Goal: Transaction & Acquisition: Purchase product/service

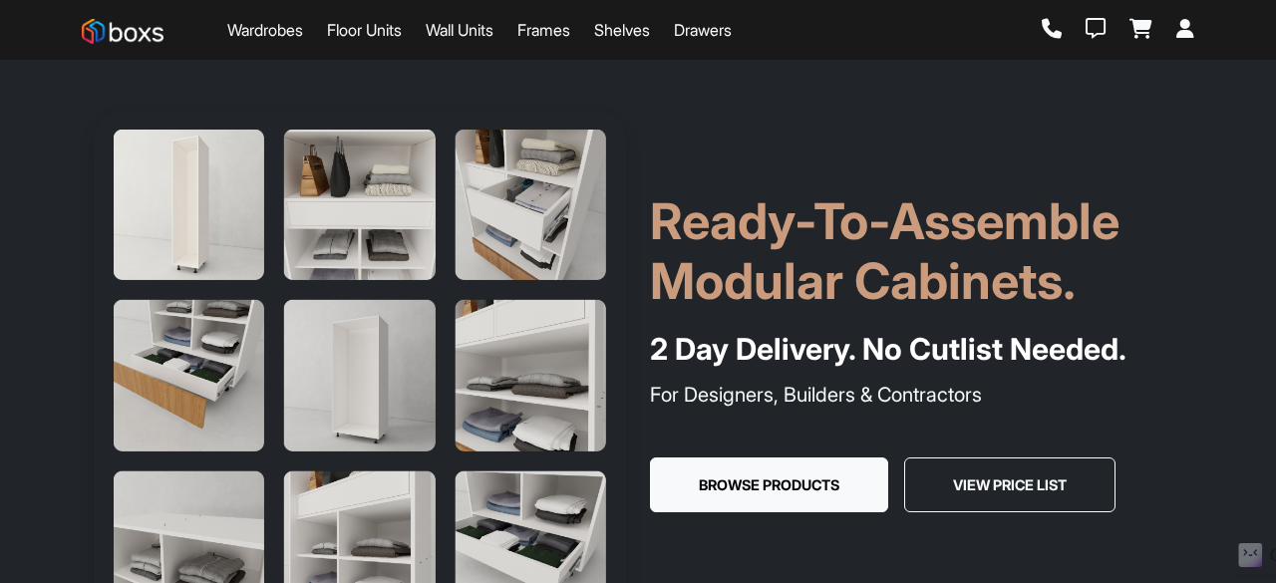
click at [1045, 26] on icon at bounding box center [1052, 29] width 20 height 20
click at [570, 36] on link "Frames" at bounding box center [543, 30] width 53 height 24
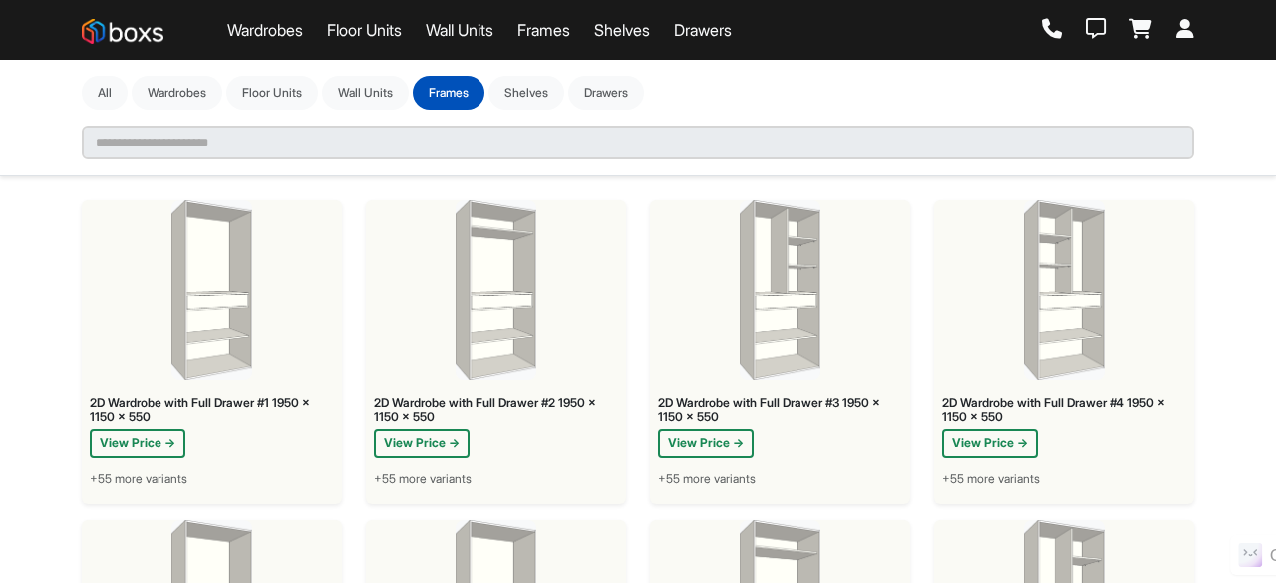
click at [628, 31] on link "Shelves" at bounding box center [622, 30] width 56 height 24
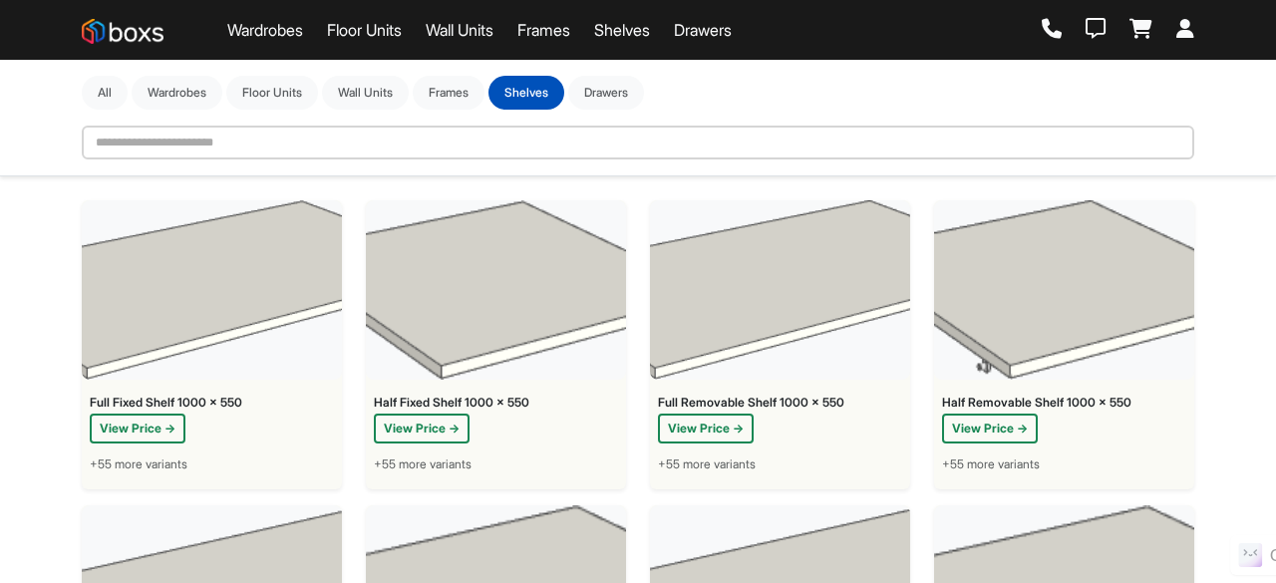
click at [714, 29] on link "Drawers" at bounding box center [703, 30] width 58 height 24
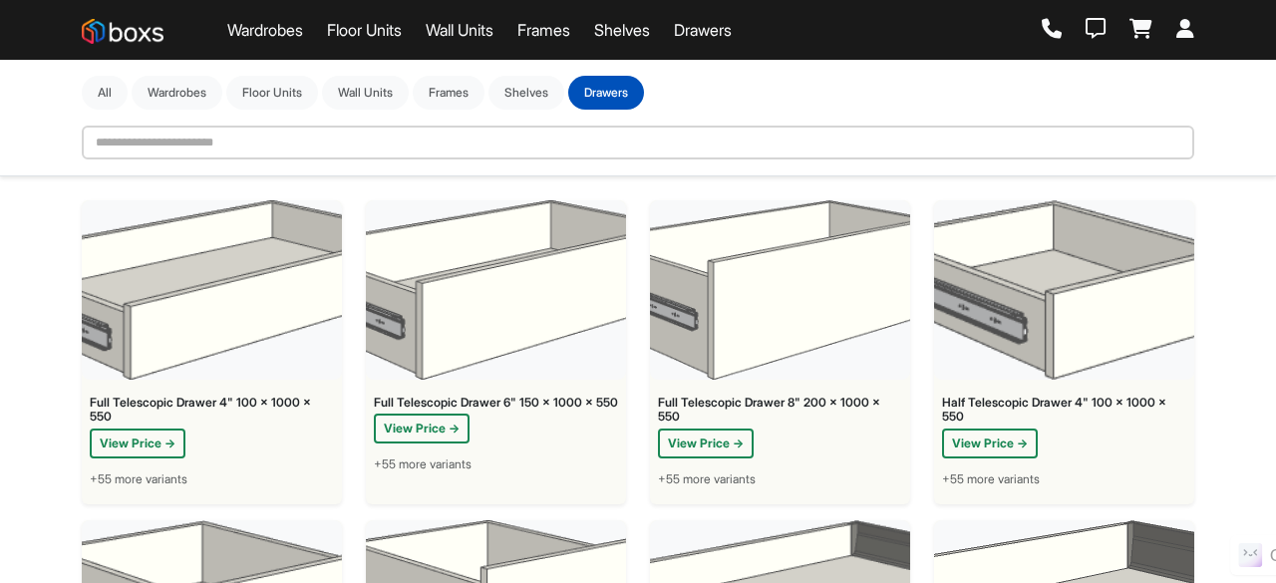
click at [274, 29] on link "Wardrobes" at bounding box center [265, 30] width 76 height 24
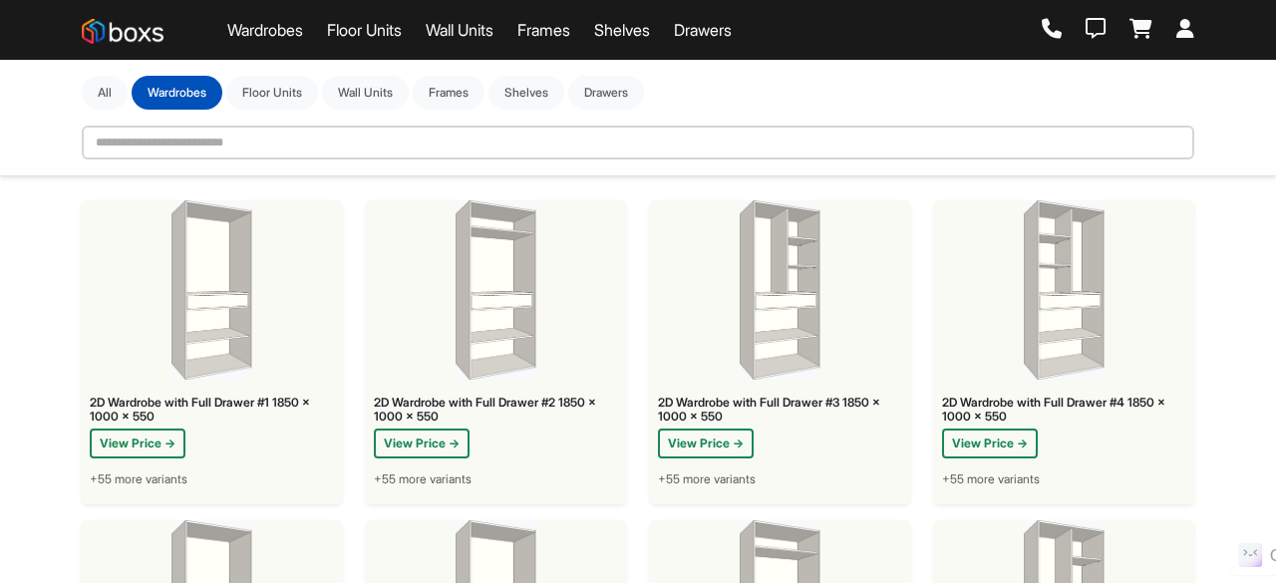
click at [1186, 25] on icon at bounding box center [1185, 29] width 18 height 20
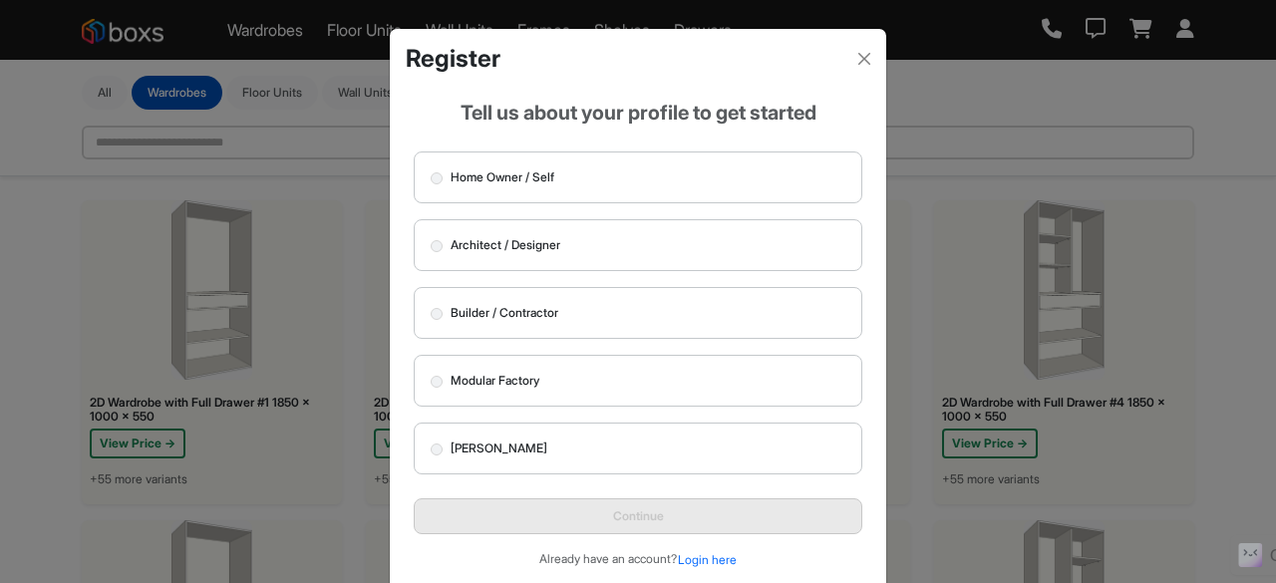
click at [1136, 19] on div "Register Tell us about your profile to get started Home Owner / Self Architect …" at bounding box center [638, 291] width 1276 height 583
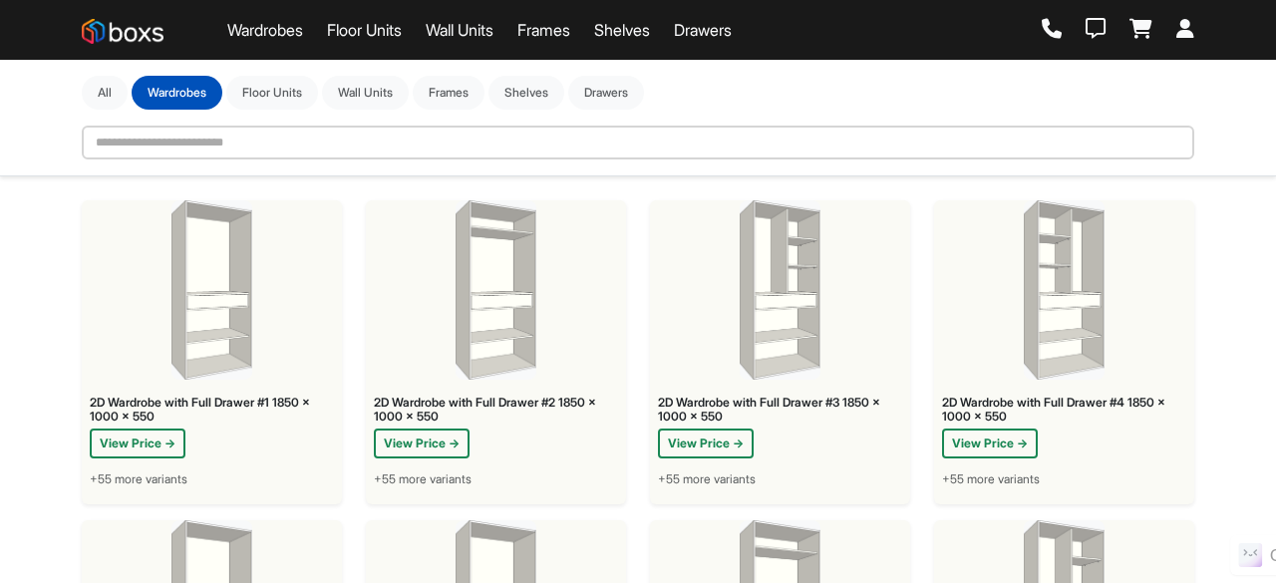
click at [1136, 19] on icon at bounding box center [1140, 29] width 23 height 20
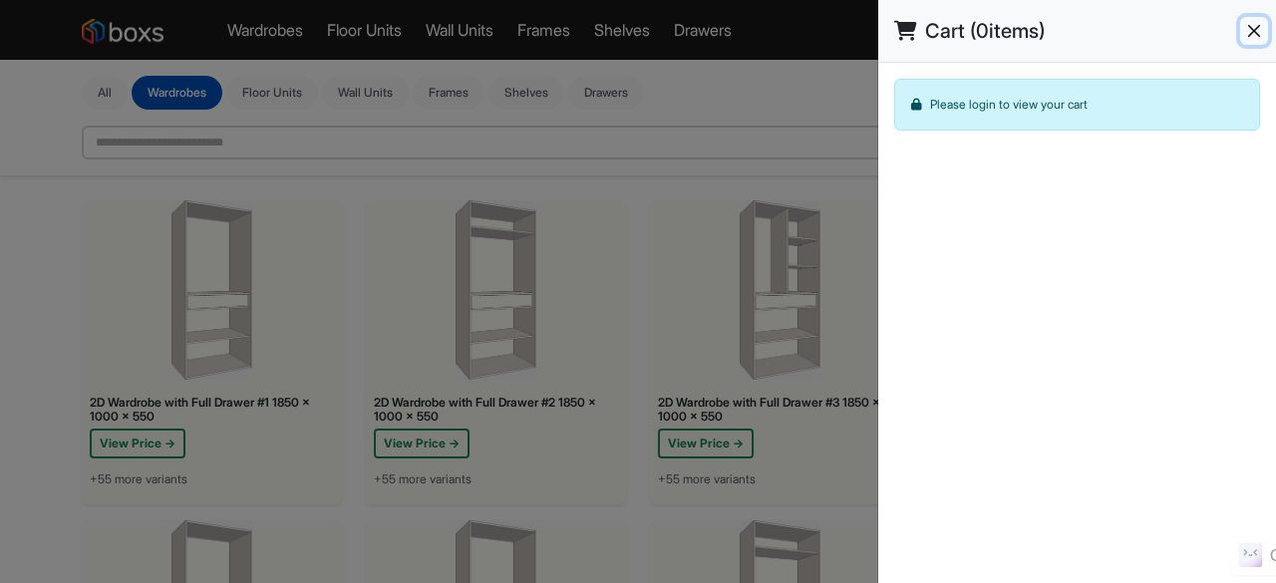
click at [1251, 31] on button "Close" at bounding box center [1254, 31] width 28 height 28
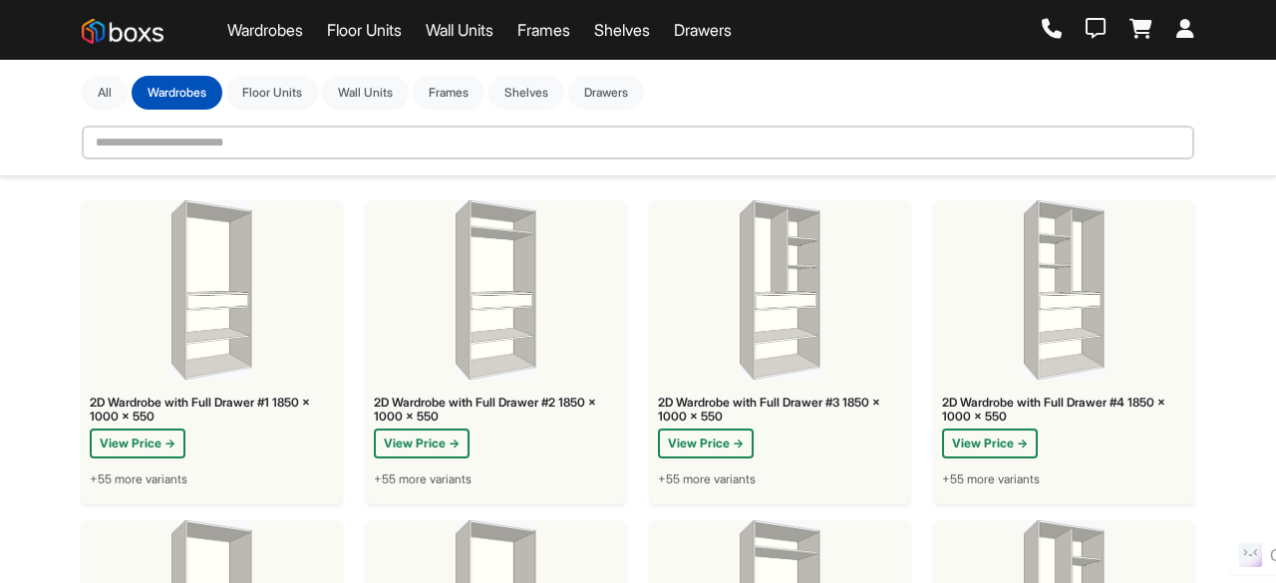
click at [1067, 35] on div at bounding box center [1118, 30] width 153 height 22
click at [1095, 29] on icon at bounding box center [1096, 29] width 20 height 20
click at [137, 37] on img at bounding box center [123, 31] width 82 height 25
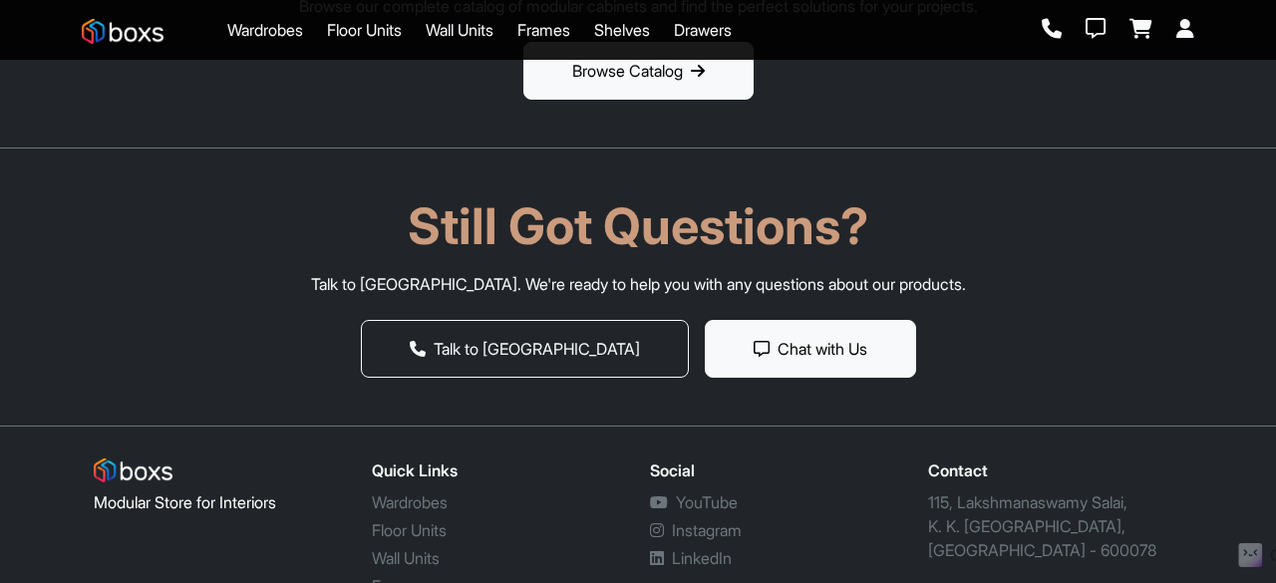
scroll to position [3712, 0]
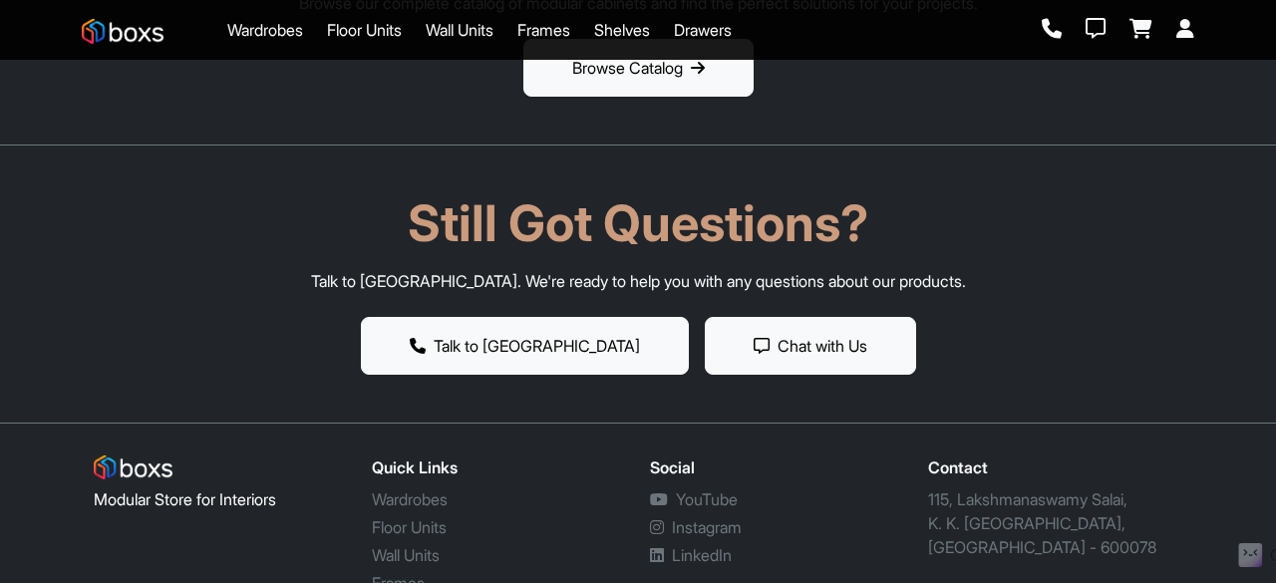
click at [553, 373] on button "Talk to [GEOGRAPHIC_DATA]" at bounding box center [525, 346] width 328 height 58
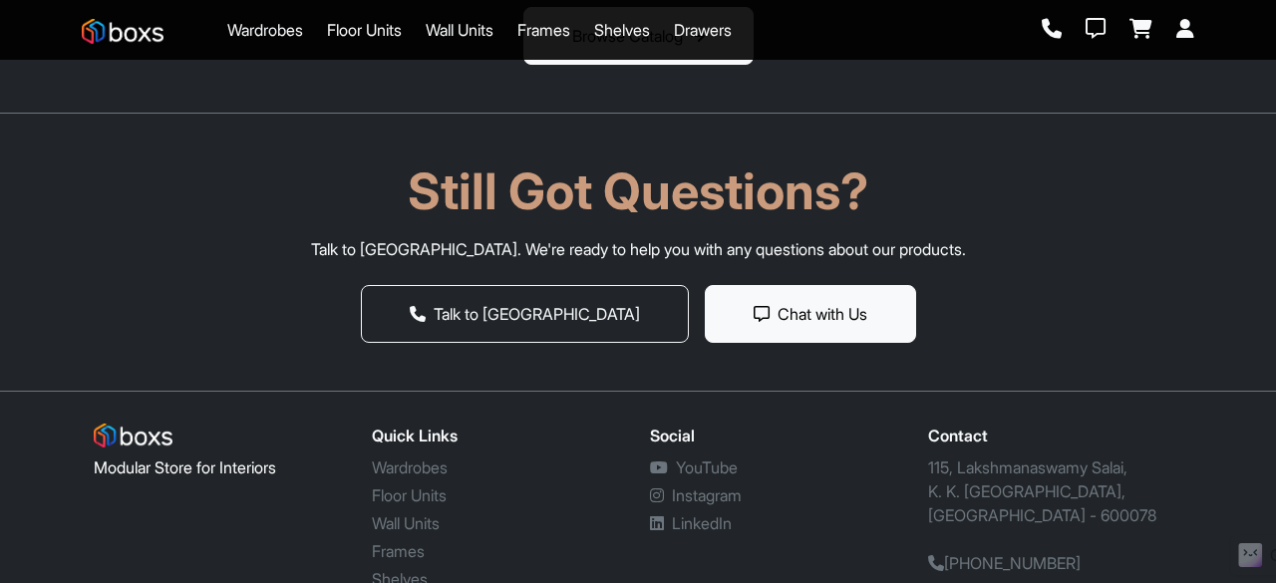
scroll to position [3815, 0]
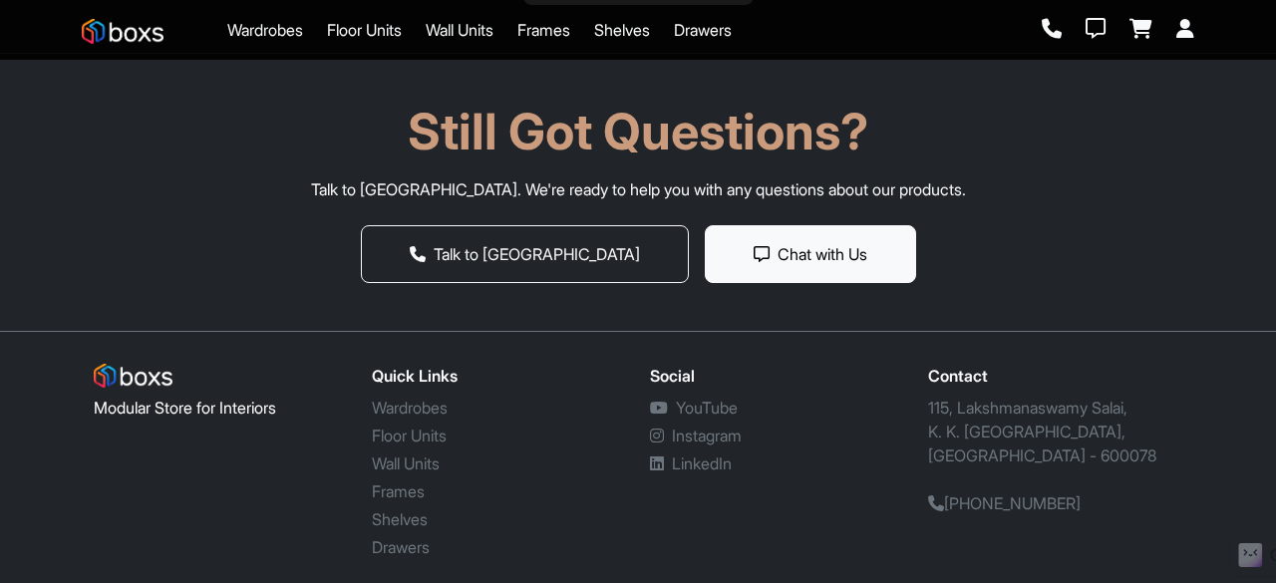
click at [1250, 250] on section "Still Got Questions? Talk to us. We're ready to help you with any questions abo…" at bounding box center [638, 192] width 1276 height 278
click at [382, 428] on link "Floor Units" at bounding box center [409, 436] width 75 height 20
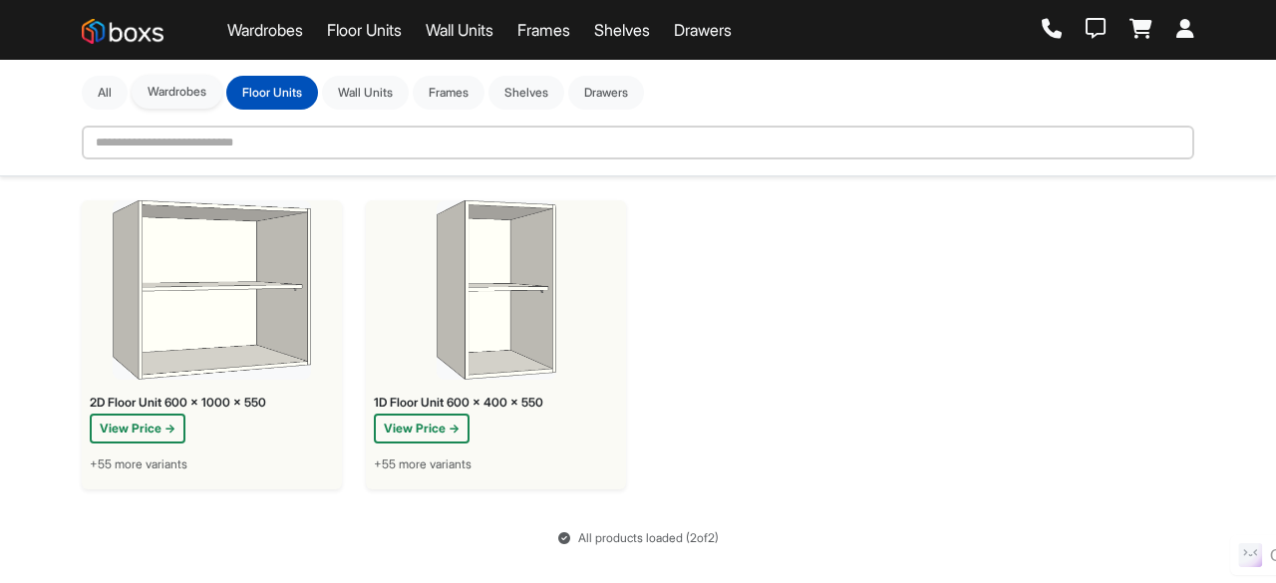
click at [169, 92] on button "Wardrobes" at bounding box center [177, 92] width 91 height 34
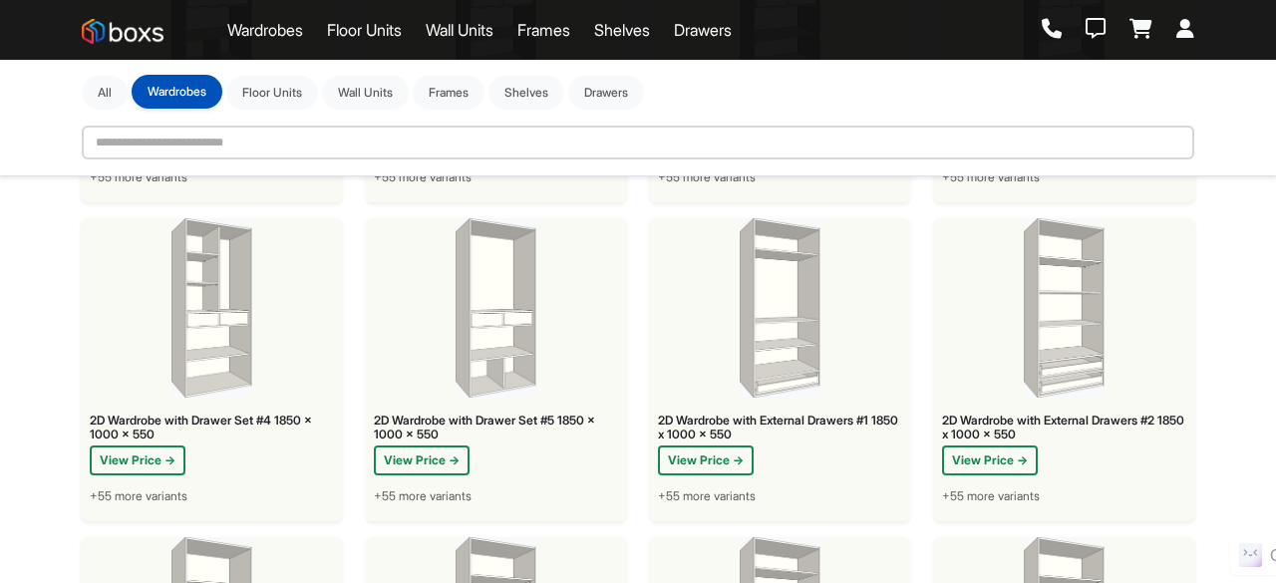
scroll to position [621, 0]
click at [223, 305] on img at bounding box center [212, 308] width 82 height 179
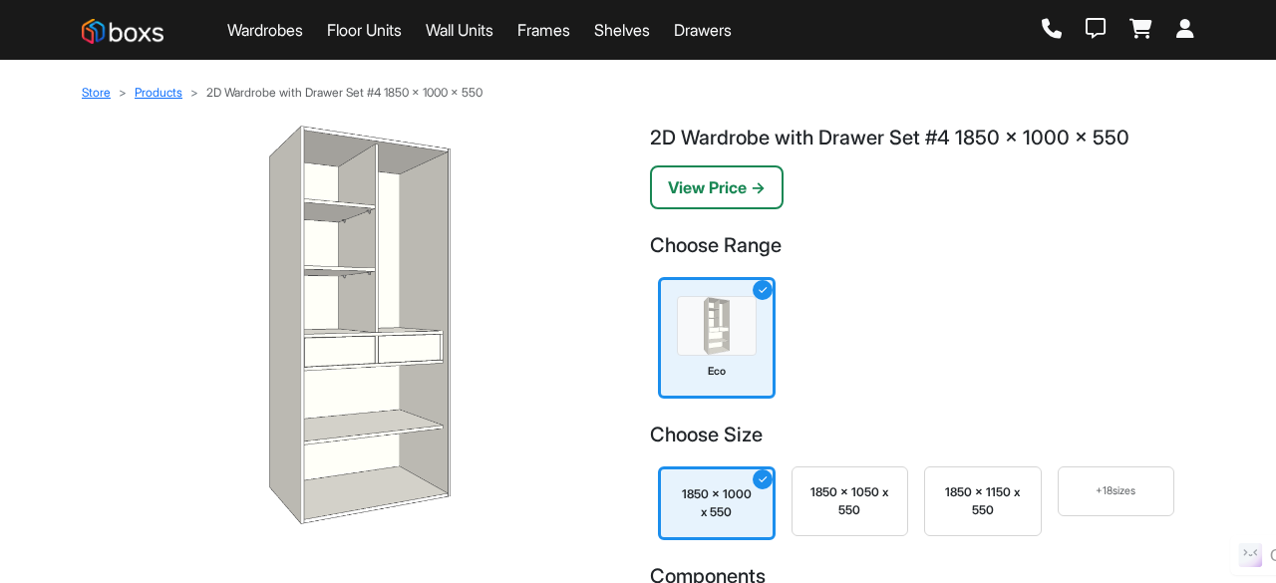
click at [867, 505] on div "1850 x 1050 x 550" at bounding box center [850, 501] width 84 height 36
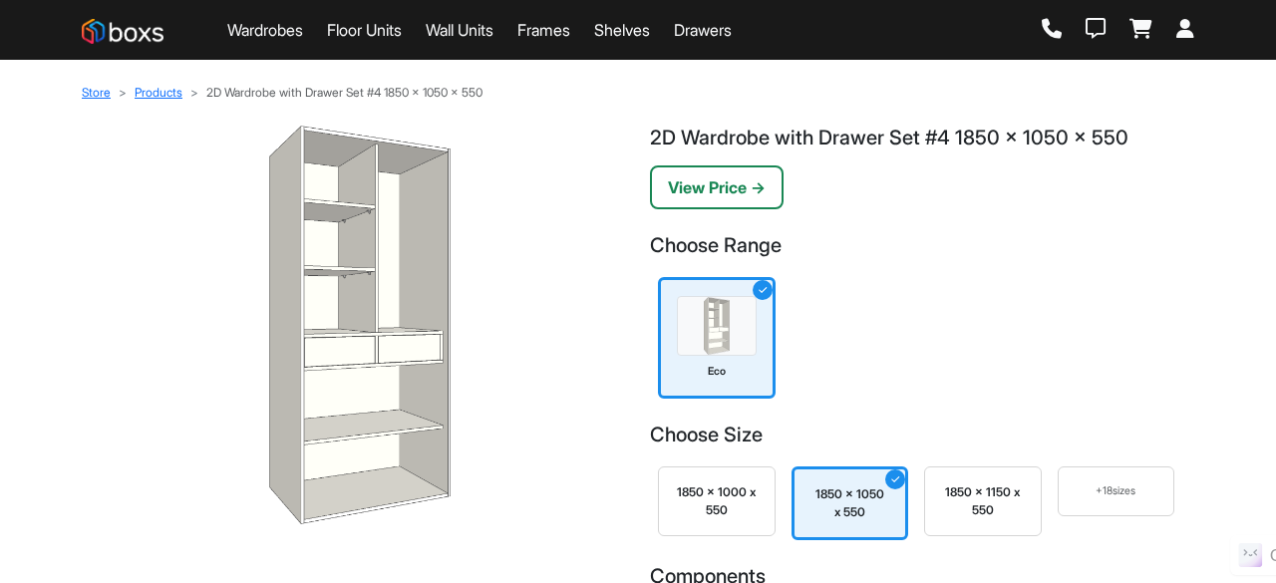
click at [462, 33] on link "Wall Units" at bounding box center [460, 30] width 68 height 24
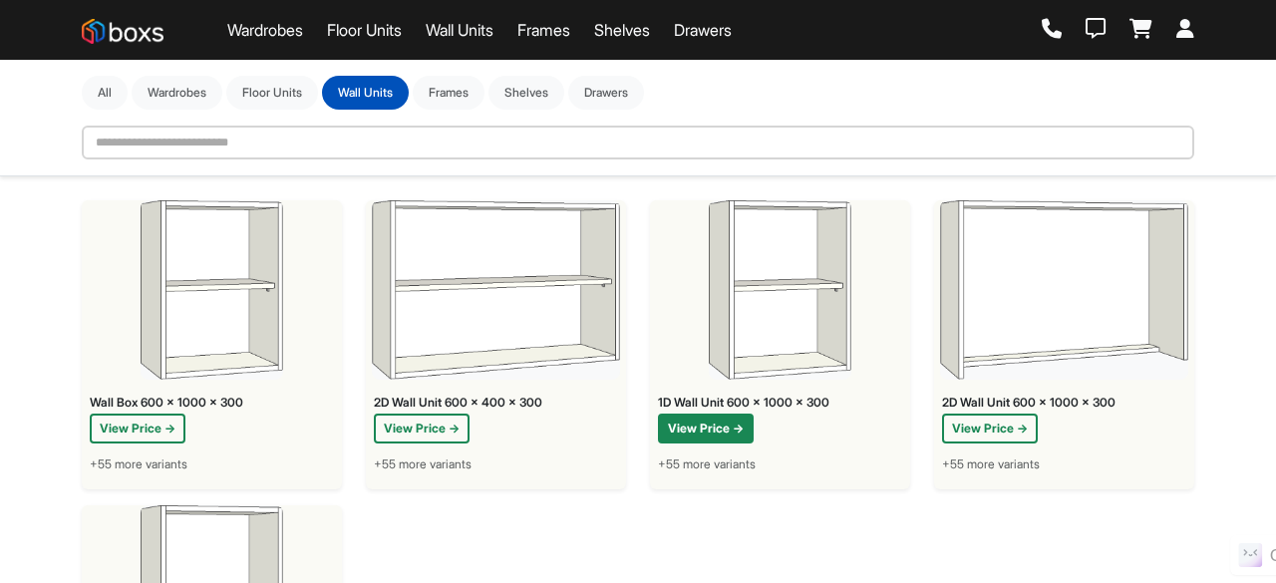
click at [712, 430] on button "View Price →" at bounding box center [706, 429] width 96 height 30
click at [612, 96] on button "Drawers" at bounding box center [606, 92] width 76 height 34
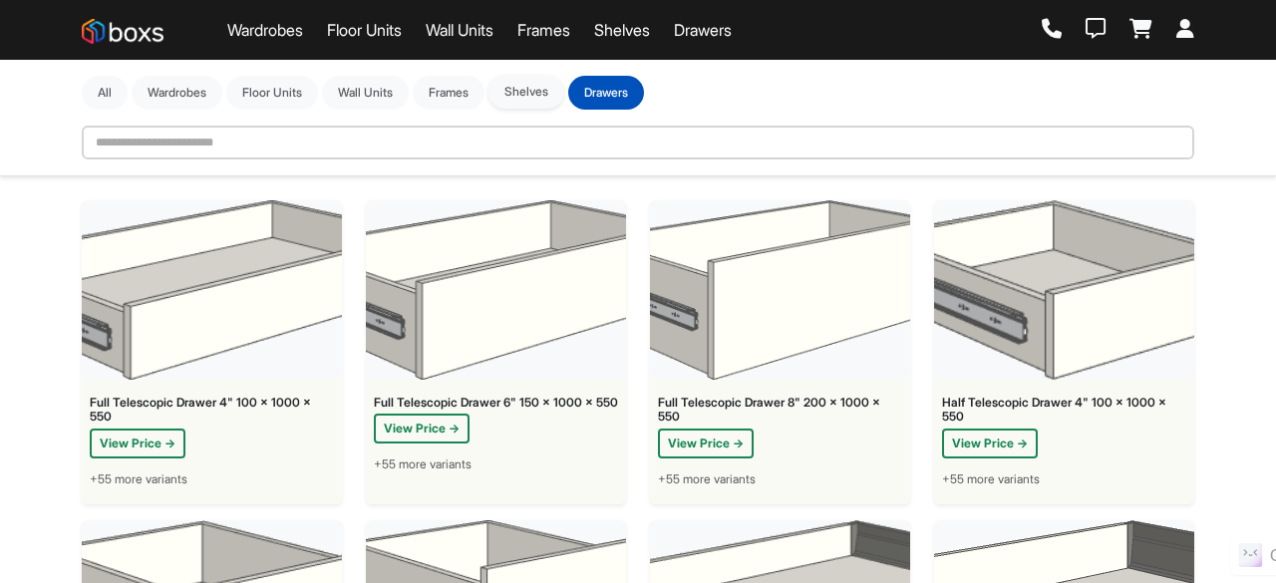
click at [514, 100] on button "Shelves" at bounding box center [526, 92] width 76 height 34
